Goal: Task Accomplishment & Management: Use online tool/utility

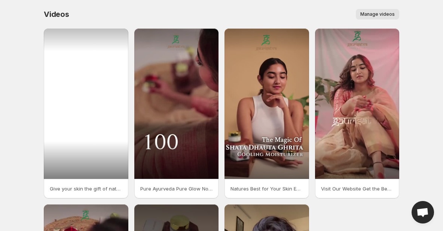
click at [73, 148] on div at bounding box center [86, 103] width 85 height 150
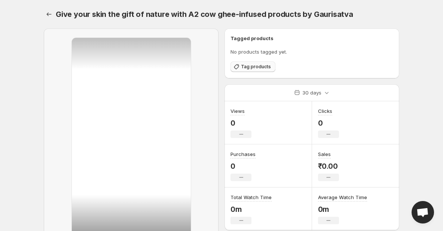
click at [247, 67] on span "Tag products" at bounding box center [256, 67] width 30 height 6
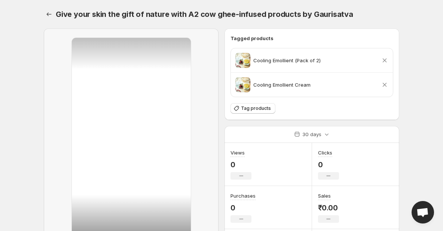
click at [424, 98] on body "Home Feeds Videos Subscription Settings Give your skin the gift of nature with …" at bounding box center [221, 115] width 443 height 231
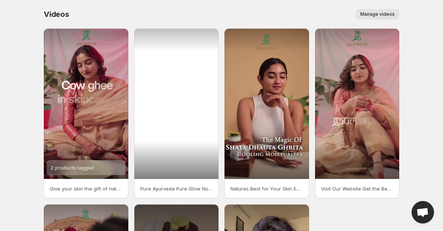
click at [172, 143] on div at bounding box center [176, 103] width 85 height 150
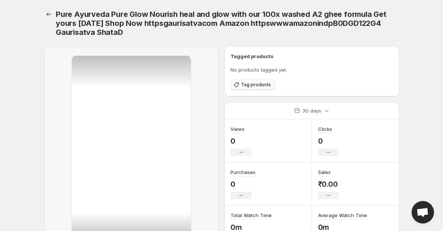
click at [255, 80] on button "Tag products" at bounding box center [253, 84] width 45 height 10
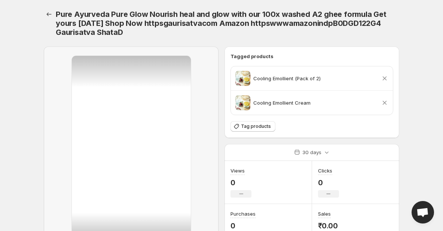
click at [407, 139] on div "Pure Ayurveda Pure Glow Nourish heal and glow with our 100x washed A2 ghee form…" at bounding box center [222, 160] width 374 height 320
click at [133, 31] on h1 "Pure Ayurveda Pure Glow Nourish heal and glow with our 100x washed A2 ghee form…" at bounding box center [223, 23] width 335 height 27
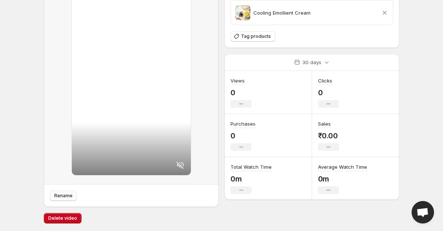
click at [63, 195] on span "Rename" at bounding box center [63, 195] width 18 height 6
type input "**********"
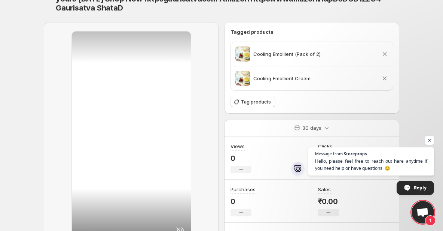
scroll to position [0, 0]
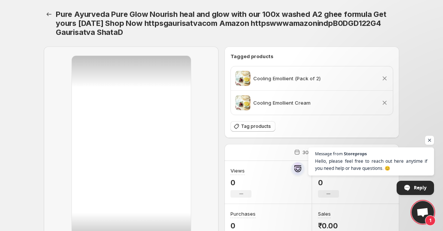
click at [111, 13] on span "Pure Ayurveda Pure Glow Nourish heal and glow with our 100x washed A2 ghee form…" at bounding box center [221, 23] width 331 height 27
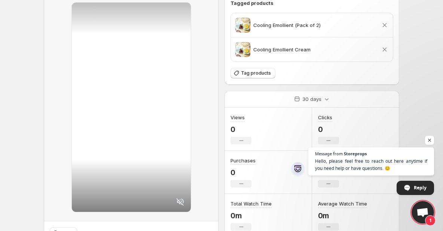
scroll to position [76, 0]
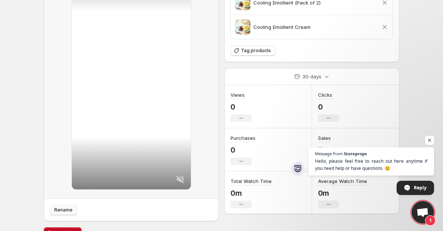
click at [71, 210] on span "Rename" at bounding box center [63, 210] width 18 height 6
type input "**********"
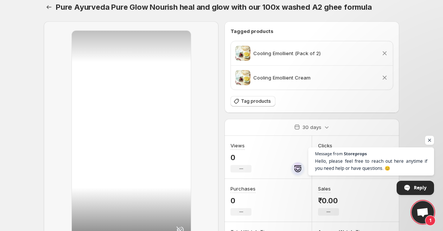
scroll to position [72, 0]
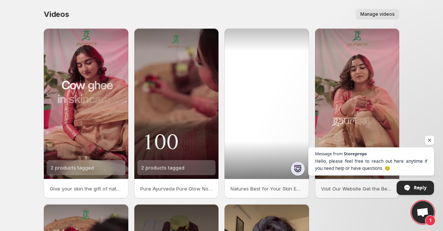
click at [263, 154] on div at bounding box center [267, 103] width 85 height 150
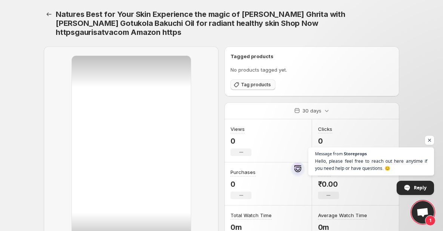
click at [265, 84] on span "Tag products" at bounding box center [256, 85] width 30 height 6
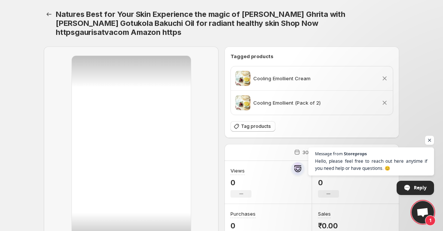
scroll to position [90, 0]
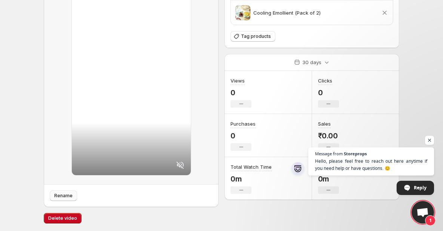
click at [73, 197] on button "Rename" at bounding box center [63, 195] width 27 height 10
type input "**********"
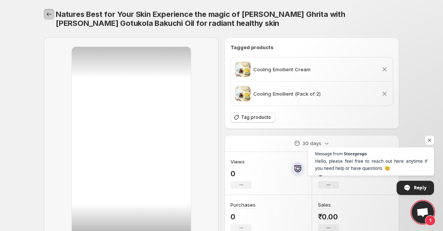
click at [51, 15] on icon "Settings" at bounding box center [48, 13] width 7 height 7
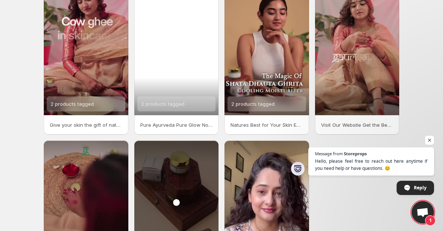
scroll to position [103, 0]
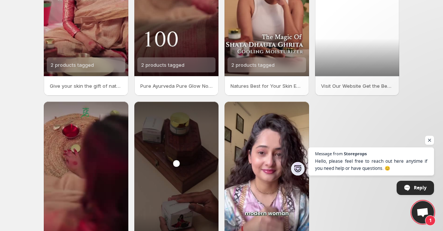
click at [344, 64] on div at bounding box center [357, 1] width 85 height 150
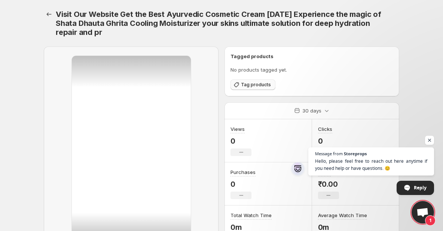
click at [238, 85] on icon "button" at bounding box center [236, 84] width 5 height 5
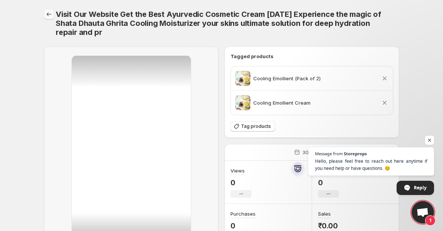
click at [48, 16] on icon "Settings" at bounding box center [48, 13] width 7 height 7
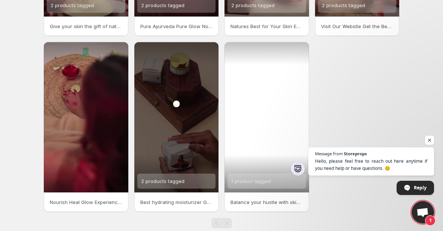
scroll to position [177, 0]
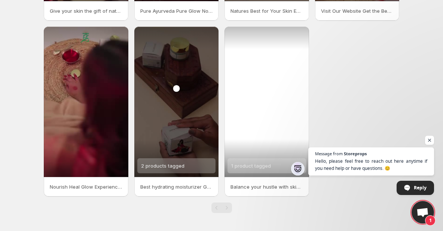
click at [252, 169] on div "1 product tagged" at bounding box center [251, 165] width 40 height 15
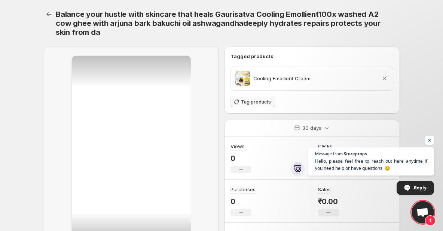
click at [245, 103] on span "Tag products" at bounding box center [256, 102] width 30 height 6
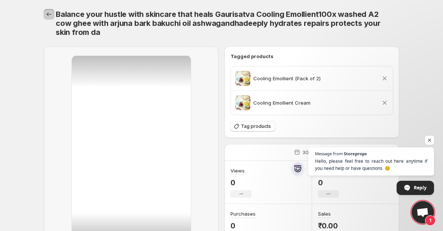
click at [47, 16] on icon "Settings" at bounding box center [48, 13] width 7 height 7
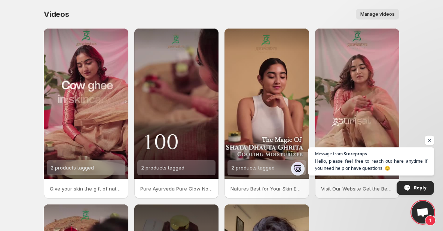
click at [429, 141] on span "Open chat" at bounding box center [429, 140] width 9 height 9
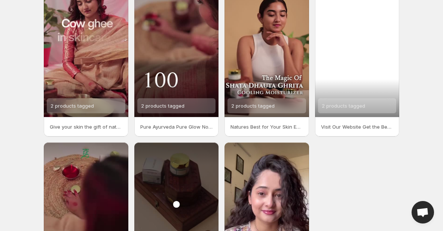
scroll to position [177, 0]
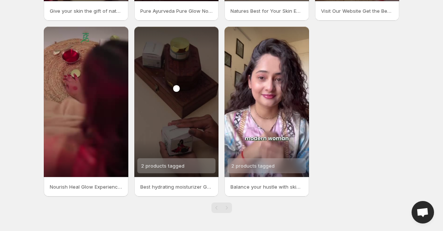
click at [80, 187] on p "Nourish Heal Glow Experience the ancient power of 100 times washed ghee with Ga…" at bounding box center [86, 186] width 73 height 7
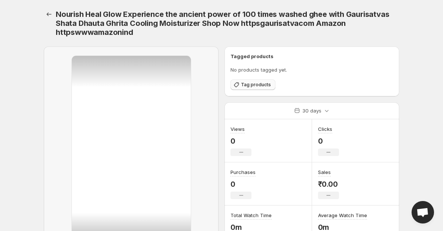
click at [245, 88] on button "Tag products" at bounding box center [253, 84] width 45 height 10
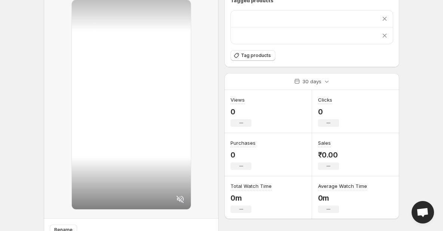
scroll to position [90, 0]
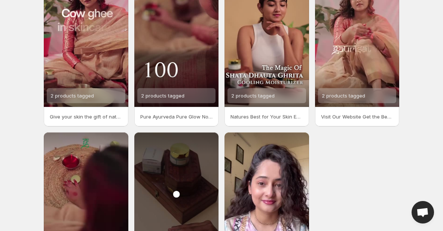
scroll to position [177, 0]
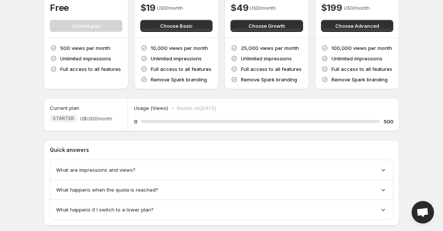
scroll to position [73, 0]
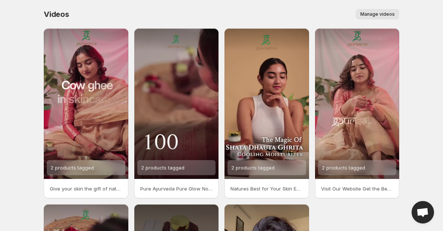
click at [366, 16] on span "Manage videos" at bounding box center [378, 14] width 34 height 6
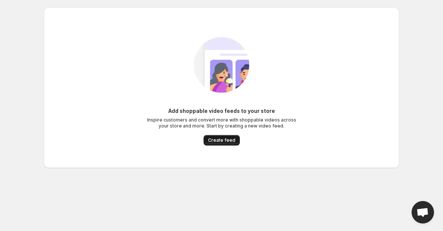
click at [219, 137] on span "Create feed" at bounding box center [221, 140] width 27 height 6
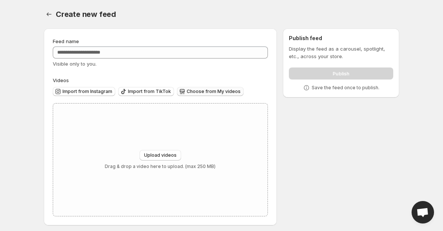
click at [223, 88] on span "Choose from My videos" at bounding box center [214, 91] width 54 height 6
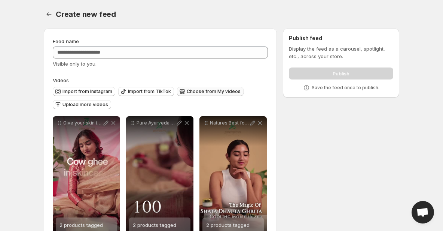
click at [235, 65] on div "Visible only to you." at bounding box center [160, 63] width 215 height 7
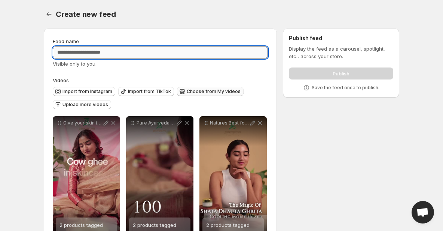
click at [219, 49] on input "Feed name" at bounding box center [160, 52] width 215 height 12
type input "*******"
paste input "*******"
type input "**********"
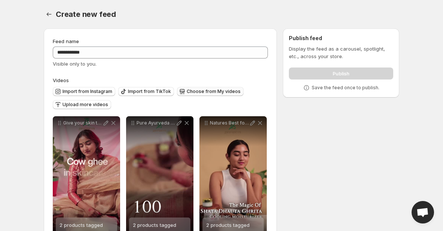
click at [325, 60] on div "Display the feed as a carousel, spotlight, etc., across your store. Publish Sav…" at bounding box center [341, 68] width 104 height 46
click at [326, 74] on div "Publish" at bounding box center [341, 71] width 104 height 15
click at [326, 96] on div "Publish feed Display the feed as a carousel, spotlight, etc., across your store…" at bounding box center [341, 62] width 116 height 69
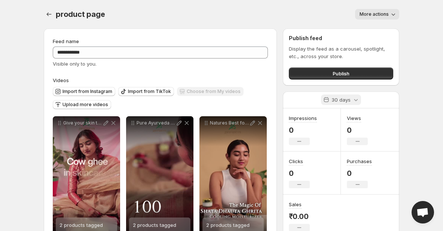
click at [342, 97] on p "30 days" at bounding box center [341, 99] width 19 height 7
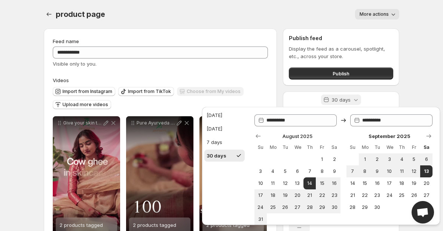
click at [342, 97] on p "30 days" at bounding box center [341, 99] width 19 height 7
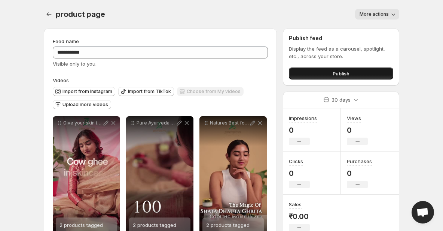
click at [334, 73] on span "Publish" at bounding box center [341, 73] width 17 height 7
click at [355, 73] on button "Publish" at bounding box center [341, 73] width 104 height 12
